Goal: Check status

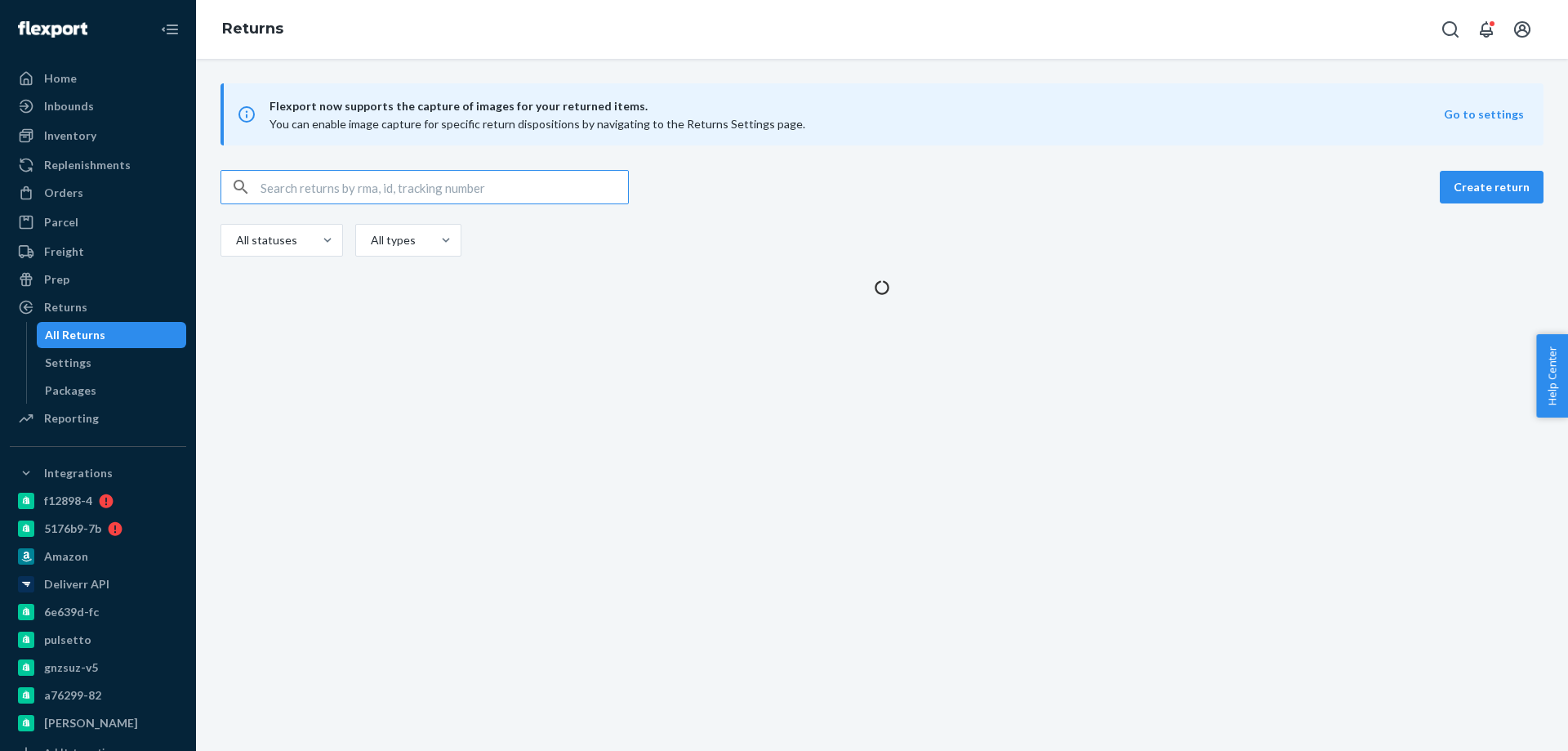
click at [308, 189] on input "text" at bounding box center [444, 187] width 367 height 33
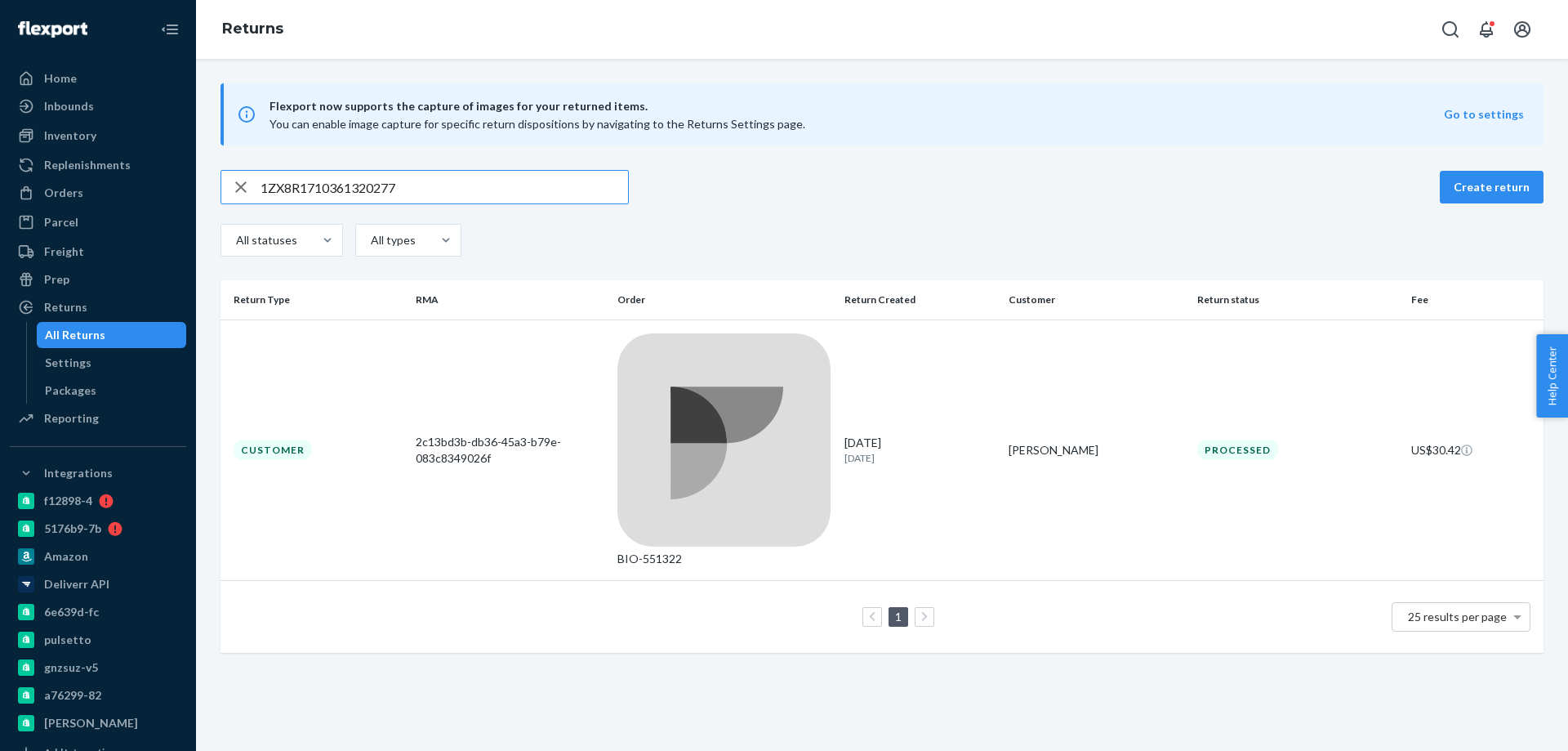
type input "1ZX8R1710361320277"
click at [372, 349] on td "Customer" at bounding box center [315, 450] width 189 height 261
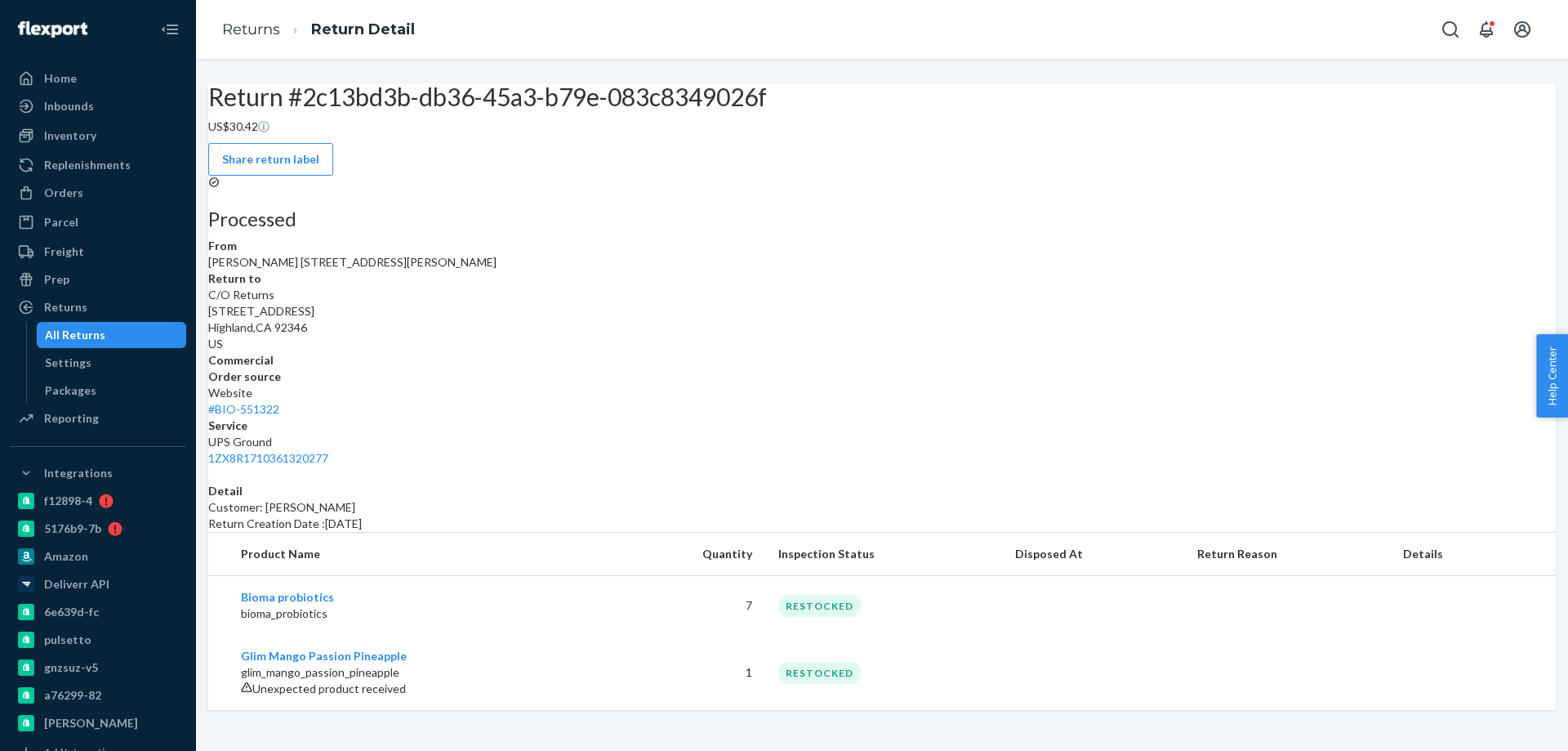
scroll to position [74, 0]
click at [93, 199] on div "Orders" at bounding box center [97, 192] width 173 height 23
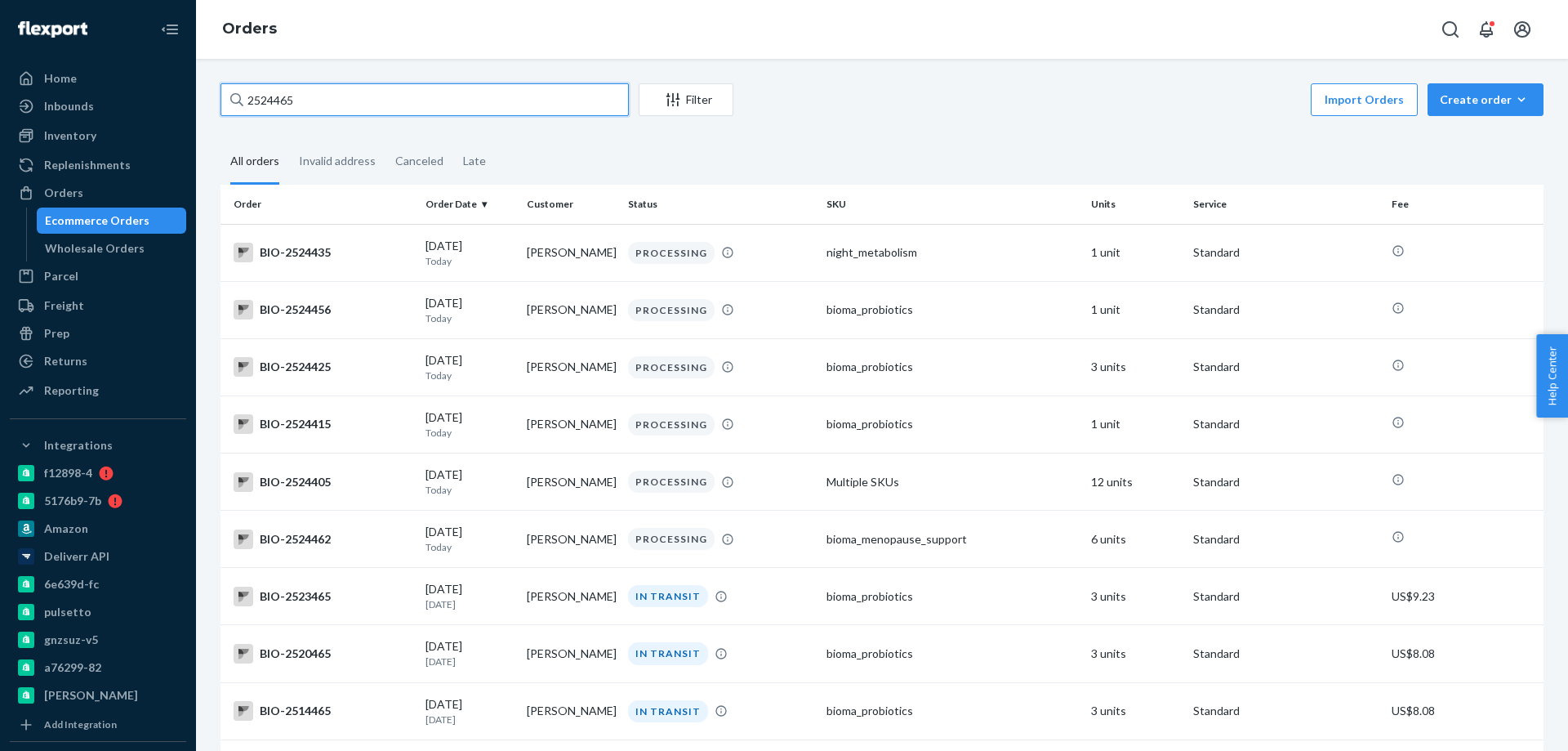
click at [333, 99] on input "2524465" at bounding box center [425, 100] width 408 height 33
click at [345, 105] on input "2524465" at bounding box center [425, 100] width 408 height 33
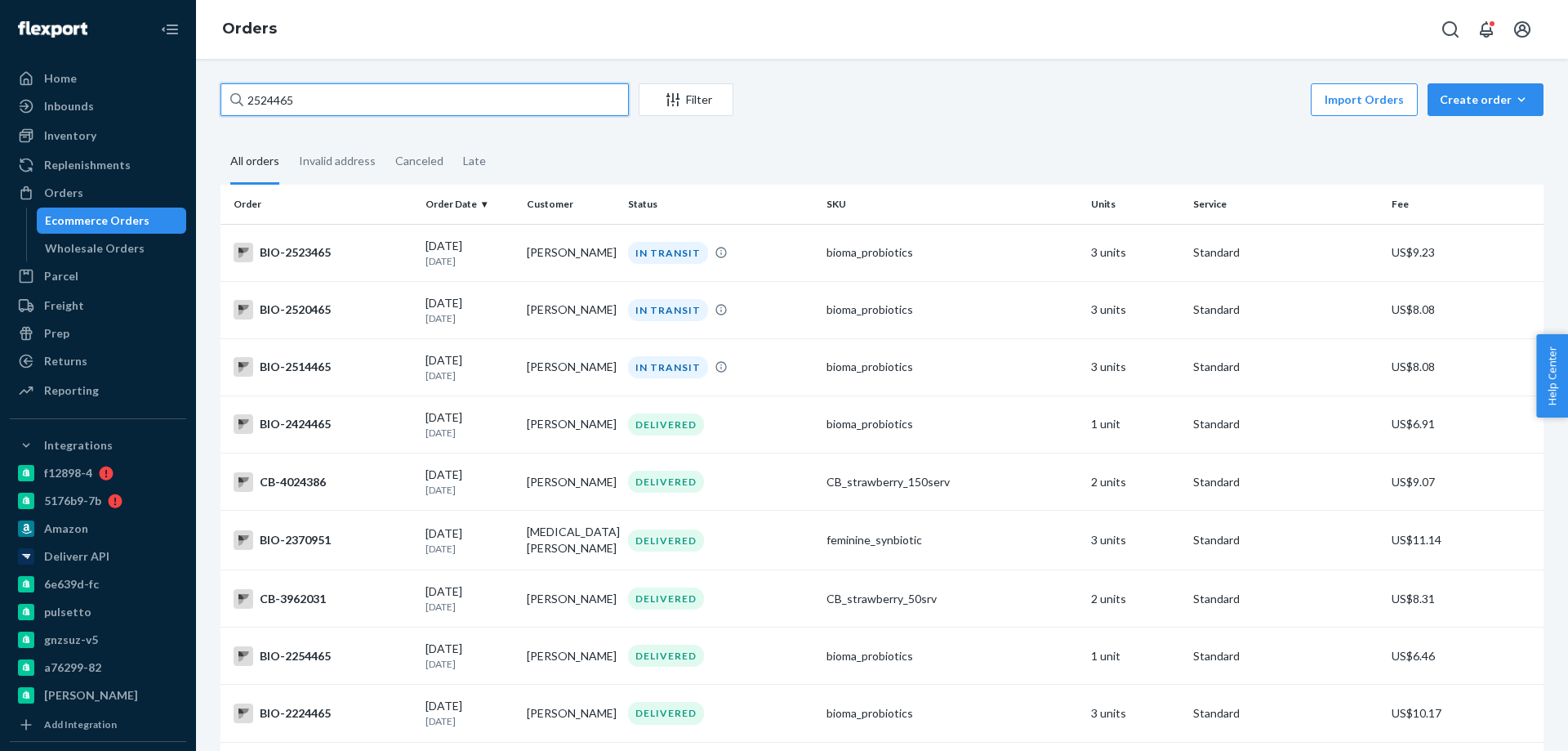
type input "2524465"
